Goal: Contribute content

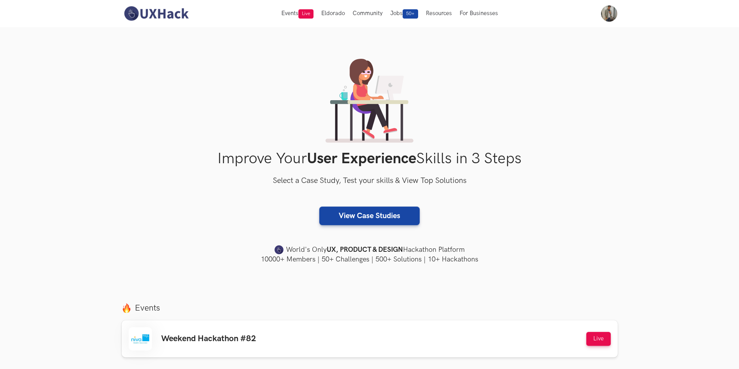
click at [238, 332] on div "Weekend Hackathon #82 Live" at bounding box center [370, 339] width 482 height 23
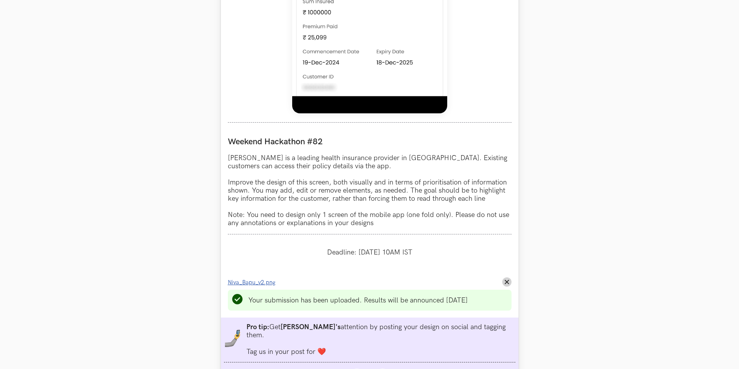
scroll to position [620, 0]
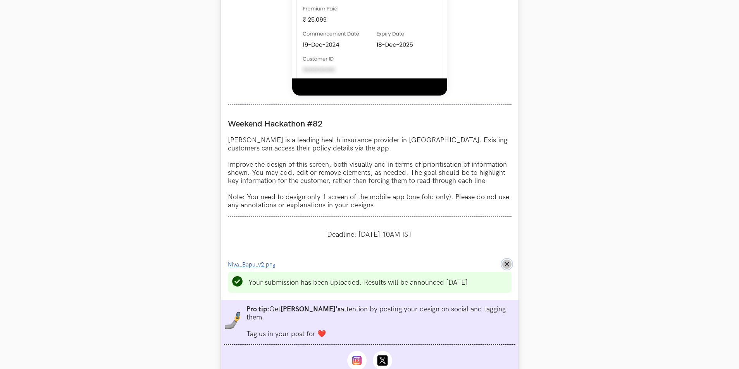
click at [505, 265] on icon "Remove File" at bounding box center [506, 264] width 5 height 5
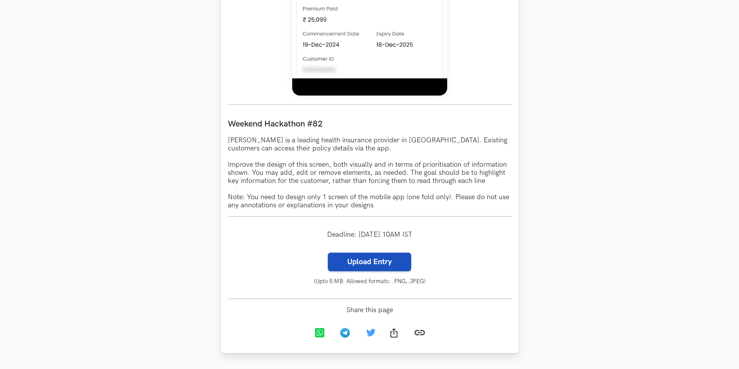
click at [394, 262] on label "Upload Entry" at bounding box center [369, 262] width 83 height 19
click at [328, 253] on input "Upload Entry" at bounding box center [327, 253] width 0 height 0
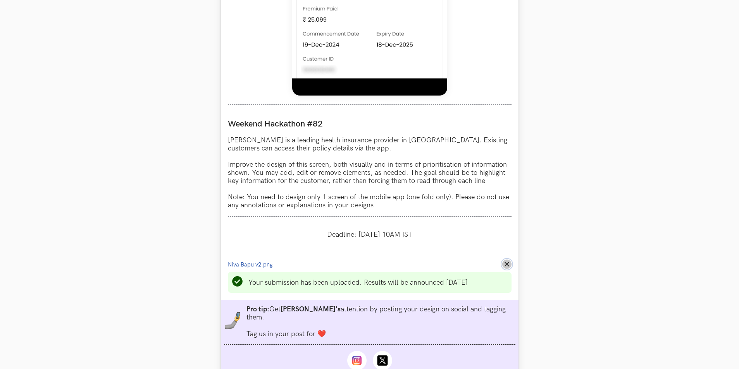
click at [504, 267] on icon "Remove File" at bounding box center [506, 264] width 5 height 5
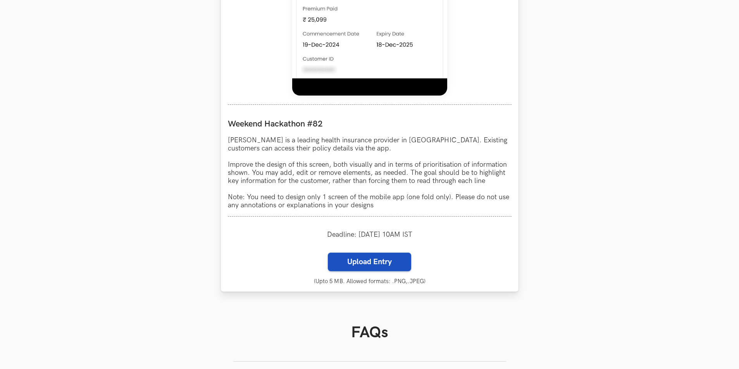
click at [362, 262] on label "Upload Entry" at bounding box center [369, 262] width 83 height 19
click at [328, 253] on input "Upload Entry" at bounding box center [327, 253] width 0 height 0
